Goal: Transaction & Acquisition: Purchase product/service

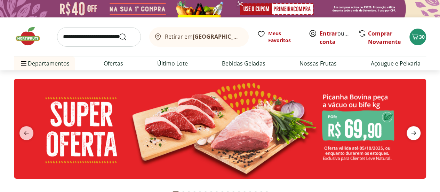
click at [417, 132] on icon "next" at bounding box center [413, 133] width 8 height 8
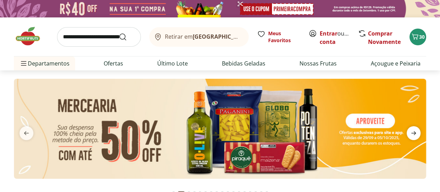
click at [417, 132] on icon "next" at bounding box center [413, 133] width 8 height 8
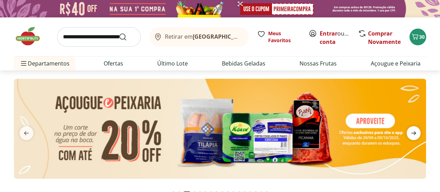
click at [417, 132] on icon "next" at bounding box center [413, 133] width 8 height 8
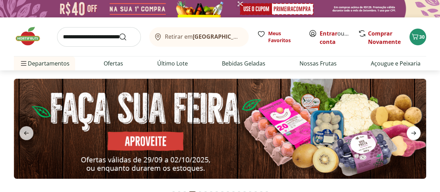
click at [417, 132] on icon "next" at bounding box center [413, 133] width 8 height 8
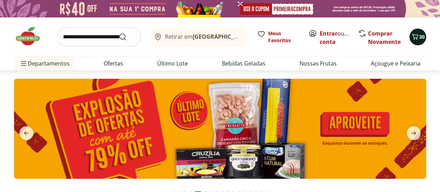
click at [414, 34] on icon "Carrinho" at bounding box center [415, 36] width 8 height 8
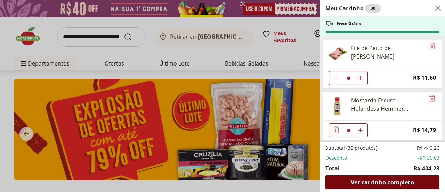
click at [385, 177] on div "Ver carrinho completo" at bounding box center [382, 182] width 114 height 14
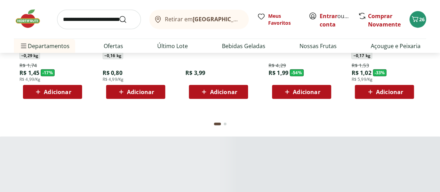
scroll to position [1123, 0]
